Goal: Navigation & Orientation: Find specific page/section

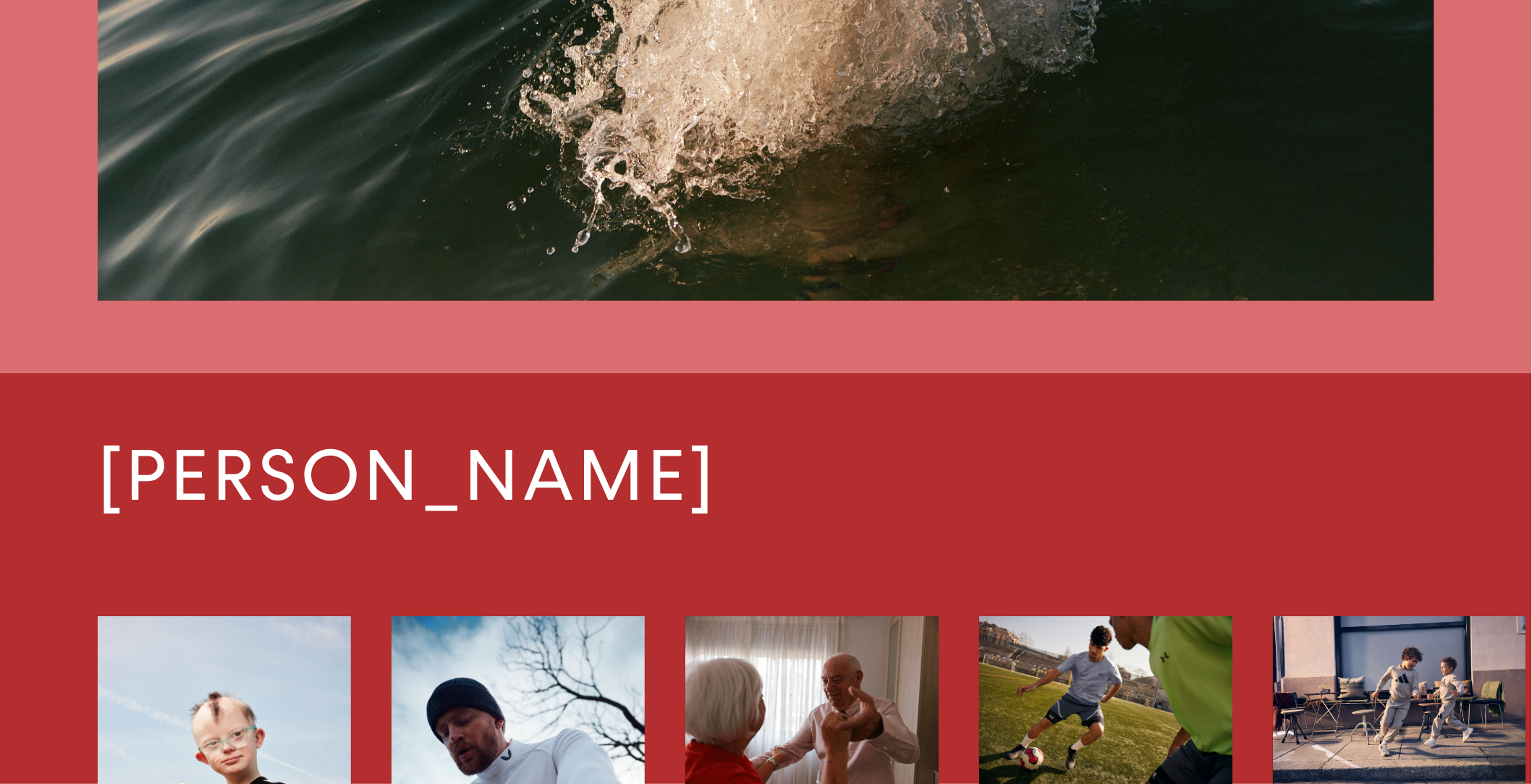
scroll to position [2663, 0]
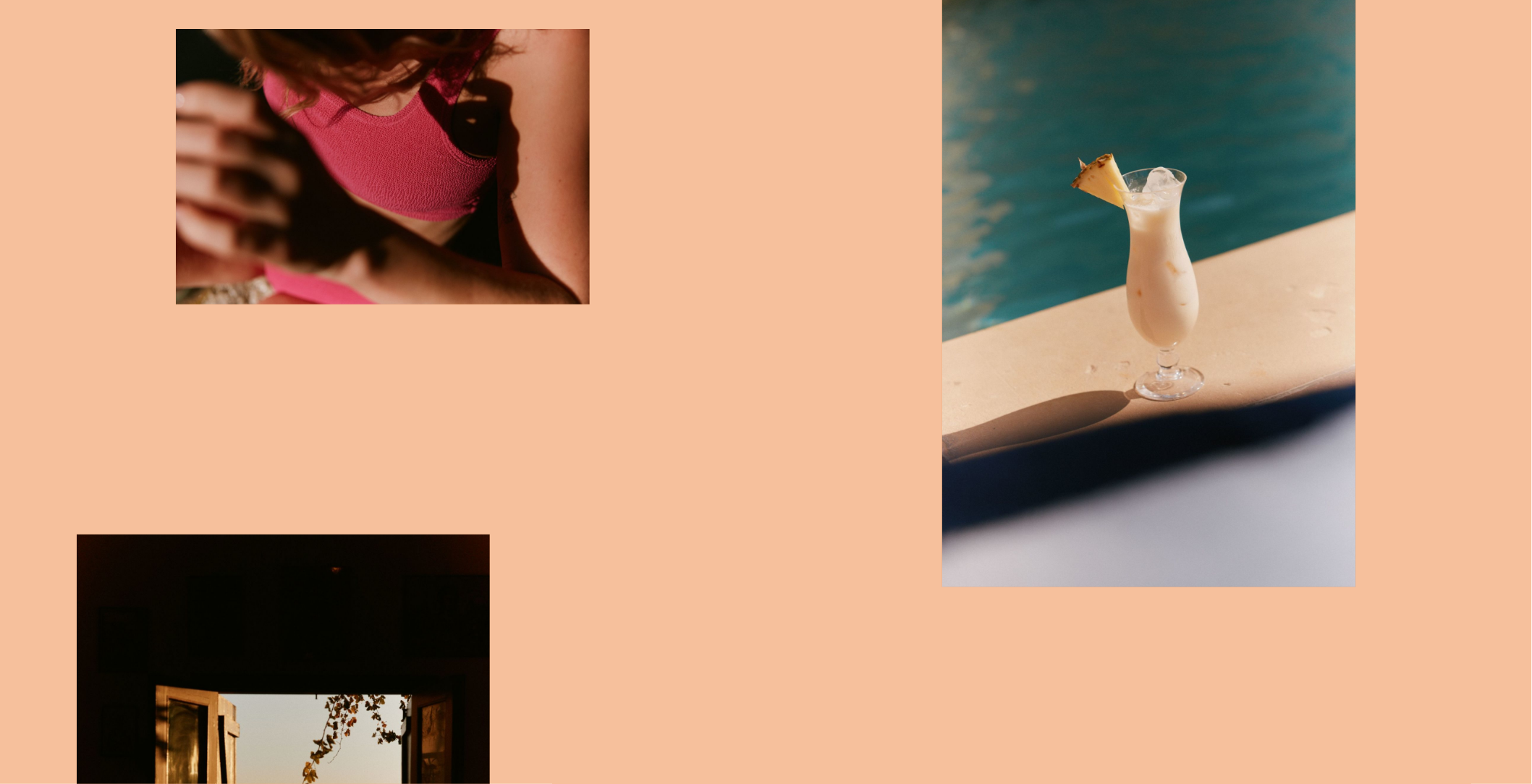
scroll to position [832, 0]
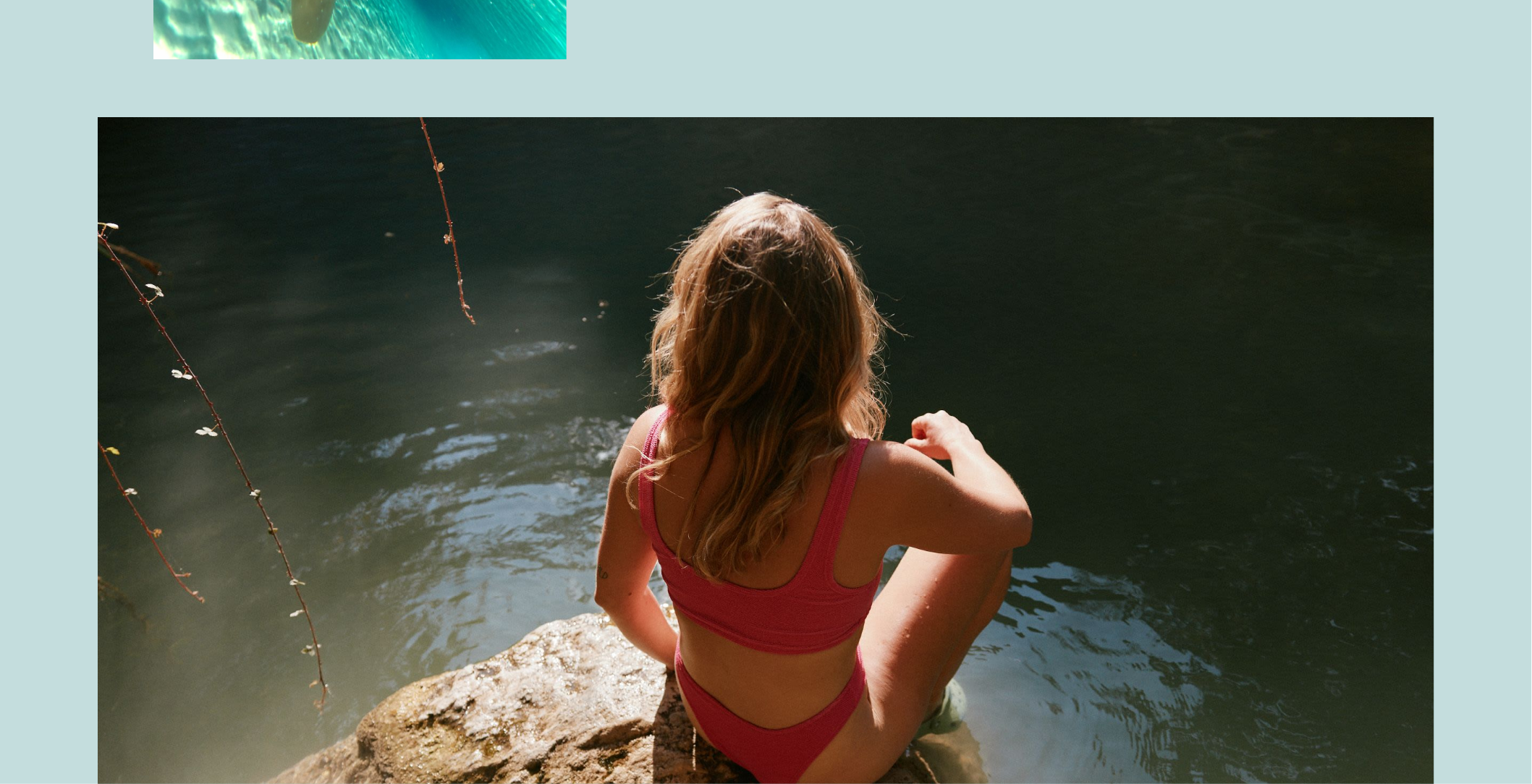
scroll to position [5102, 0]
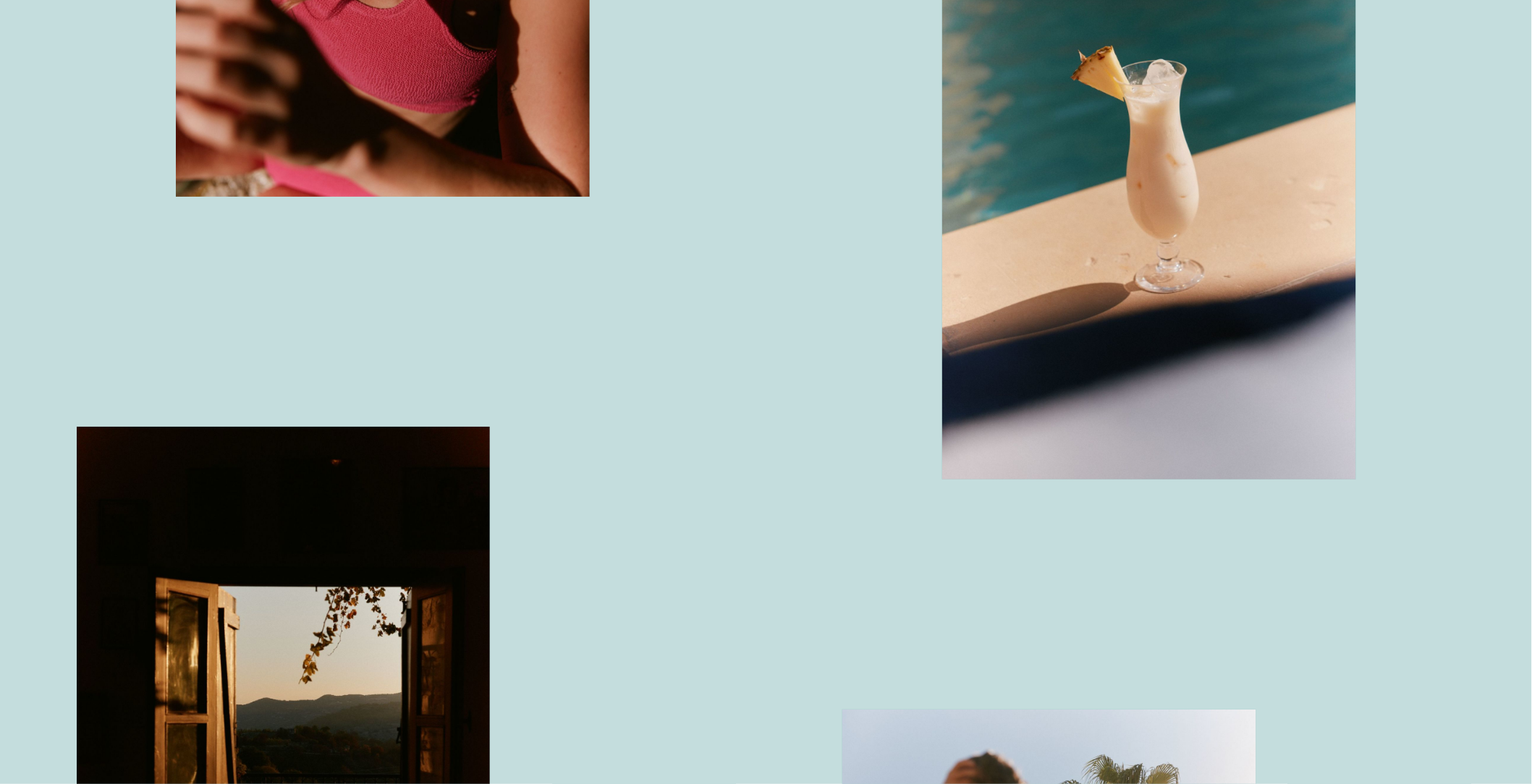
scroll to position [1065, 0]
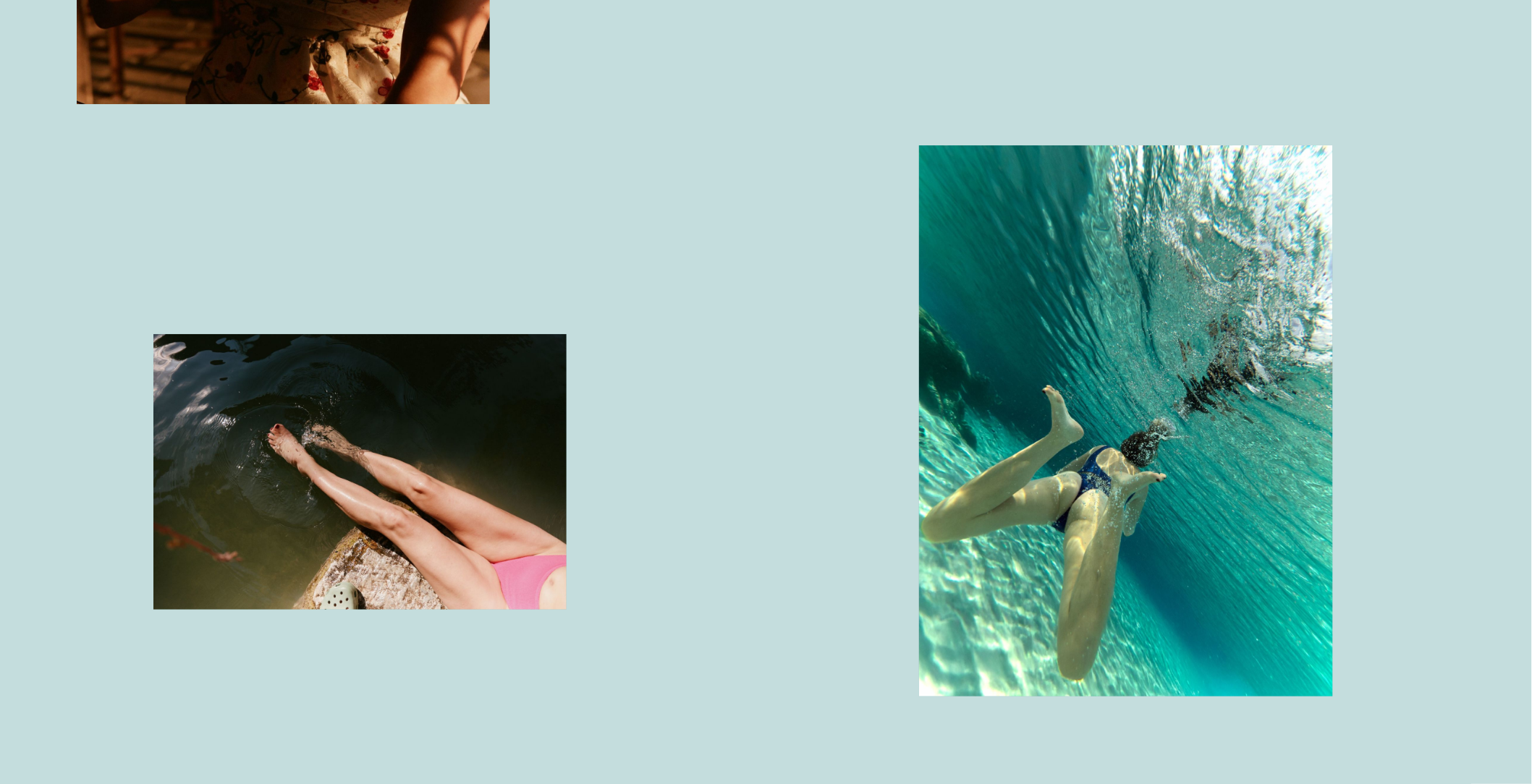
scroll to position [4368, 0]
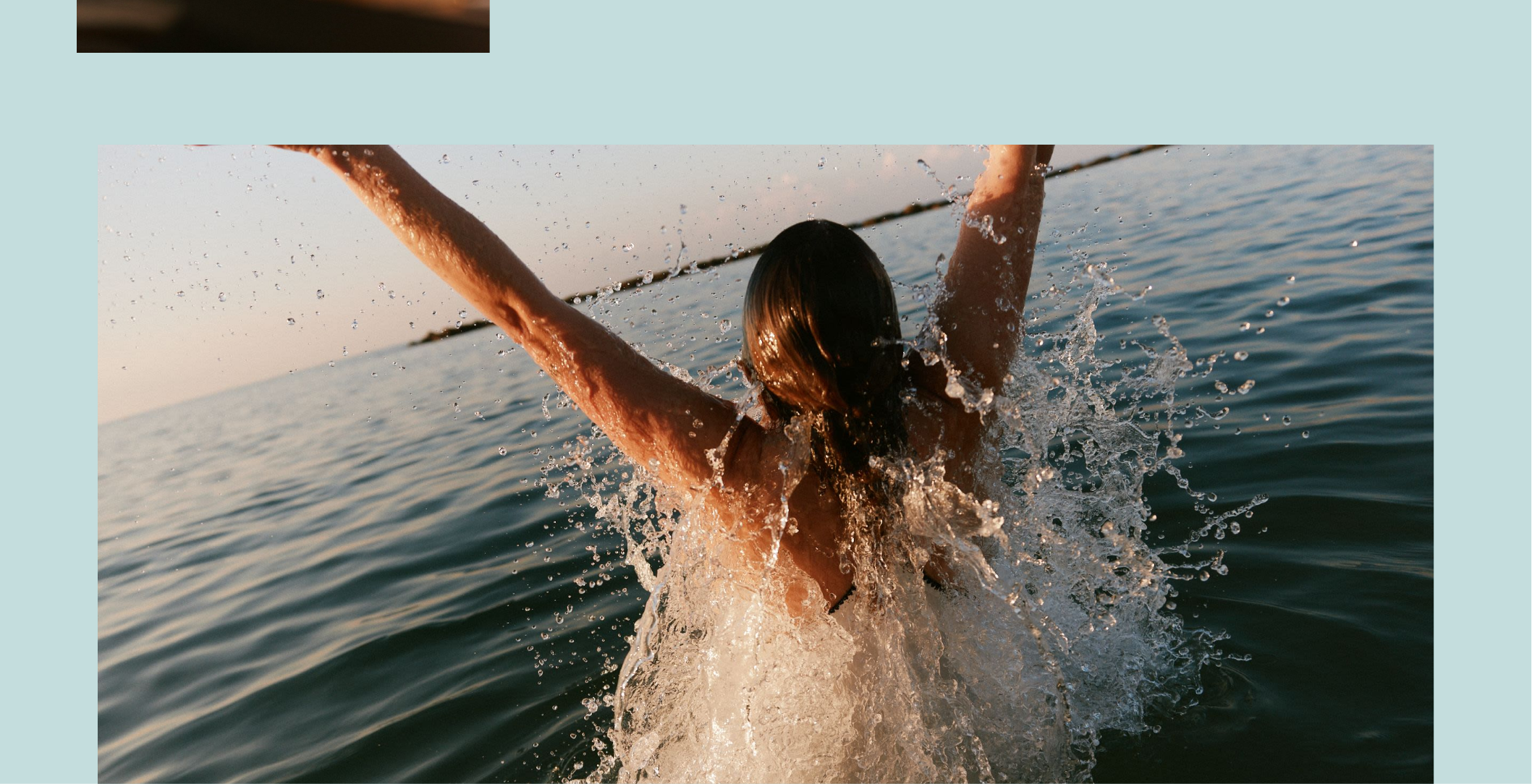
scroll to position [1476, 0]
